Goal: Information Seeking & Learning: Find specific fact

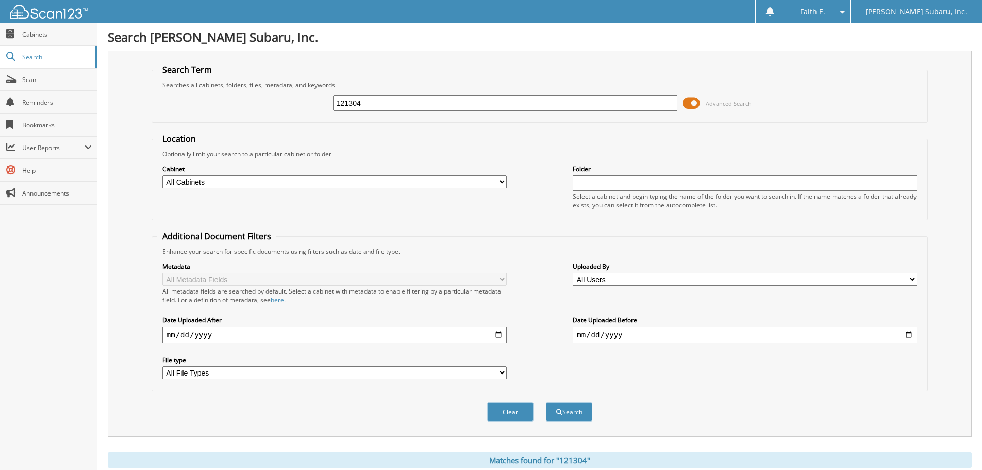
drag, startPoint x: 361, startPoint y: 100, endPoint x: 301, endPoint y: 110, distance: 61.6
click at [301, 110] on div "121304 Advanced Search" at bounding box center [539, 103] width 765 height 28
type input "9746PA"
click at [546, 402] on button "Search" at bounding box center [569, 411] width 46 height 19
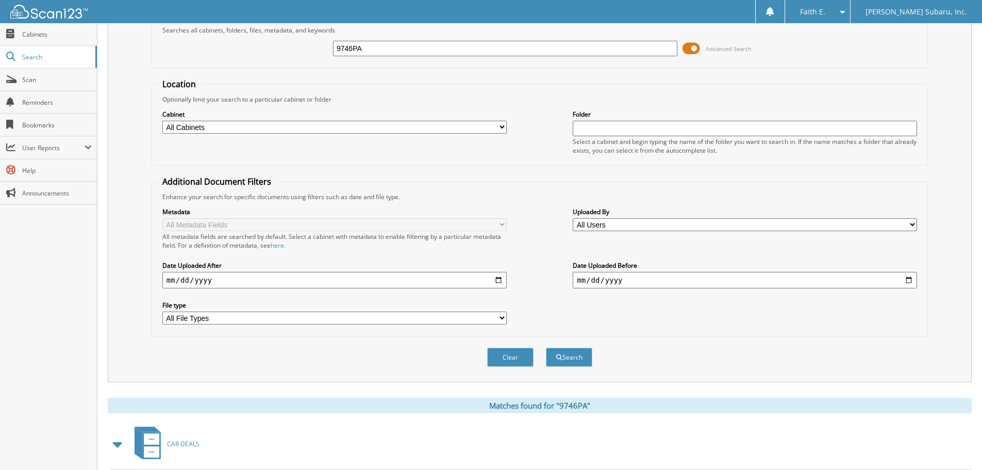
scroll to position [207, 0]
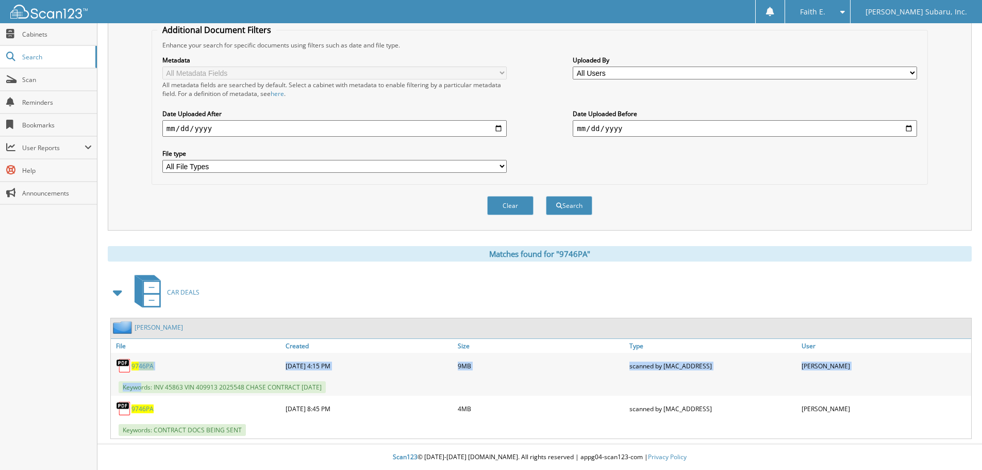
click at [140, 377] on div "9746PA [DATE] 4:15 PM 9MB Keywords: INV 45863 VIN 409913 2025548 CHASE CONTRACT…" at bounding box center [541, 374] width 861 height 43
click at [142, 369] on span "9746PA" at bounding box center [143, 365] width 22 height 9
click at [292, 340] on link "Created" at bounding box center [369, 346] width 172 height 14
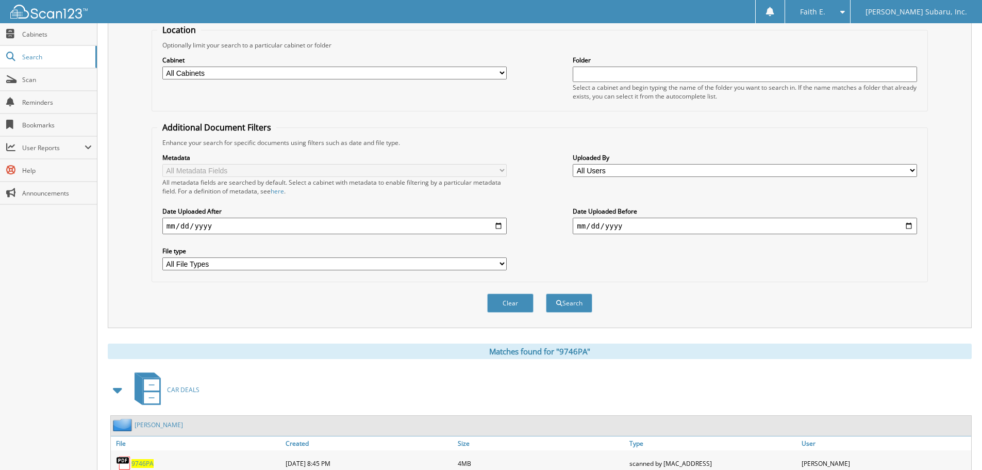
scroll to position [0, 0]
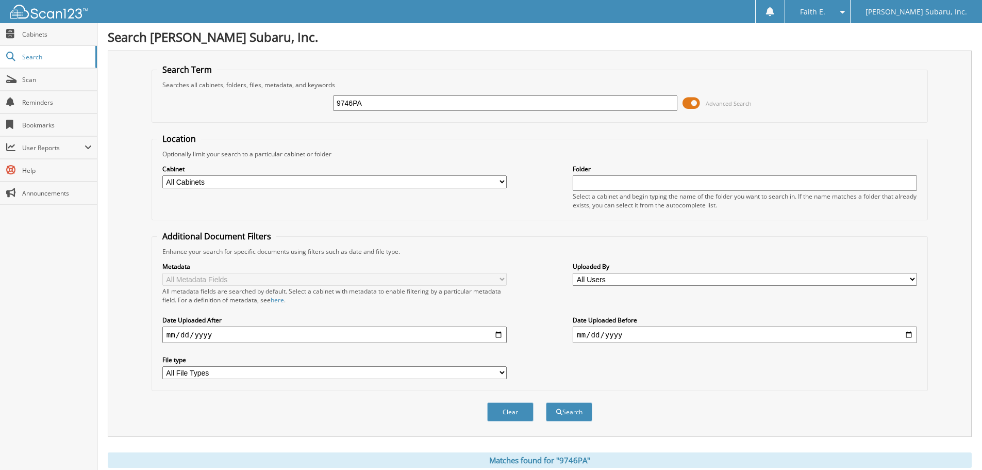
click at [365, 114] on div "9746PA Advanced Search" at bounding box center [539, 103] width 765 height 28
click at [372, 98] on input "9746PA" at bounding box center [505, 102] width 344 height 15
type input "DT2833A"
click at [546, 402] on button "Search" at bounding box center [569, 411] width 46 height 19
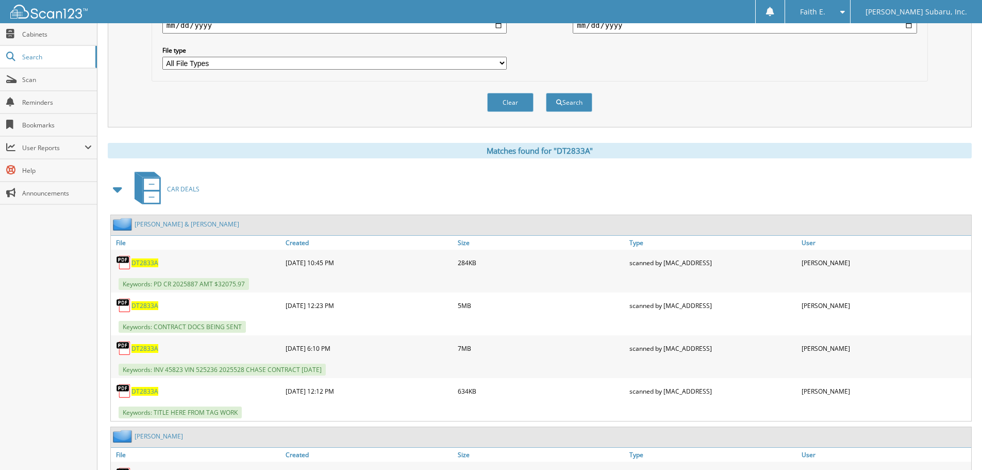
click at [147, 348] on span "DT2833A" at bounding box center [145, 348] width 27 height 9
